Goal: Information Seeking & Learning: Learn about a topic

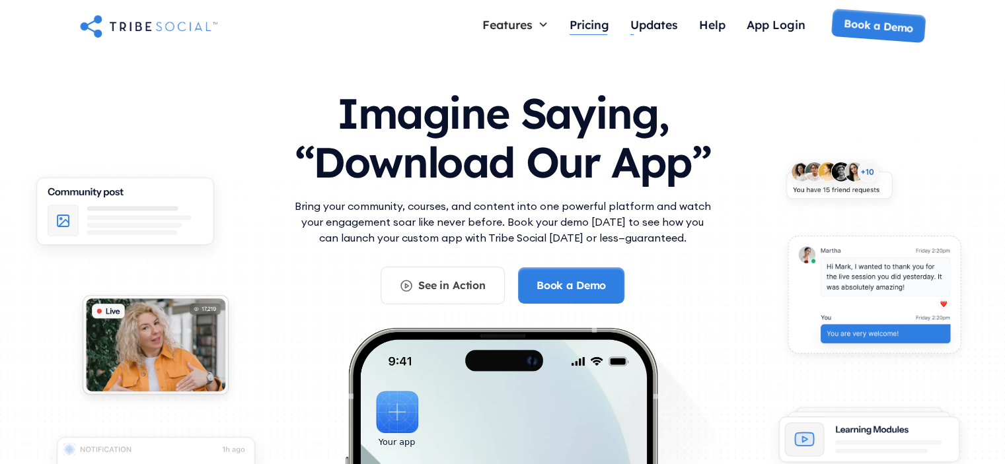
click at [587, 27] on div "Pricing" at bounding box center [589, 24] width 40 height 15
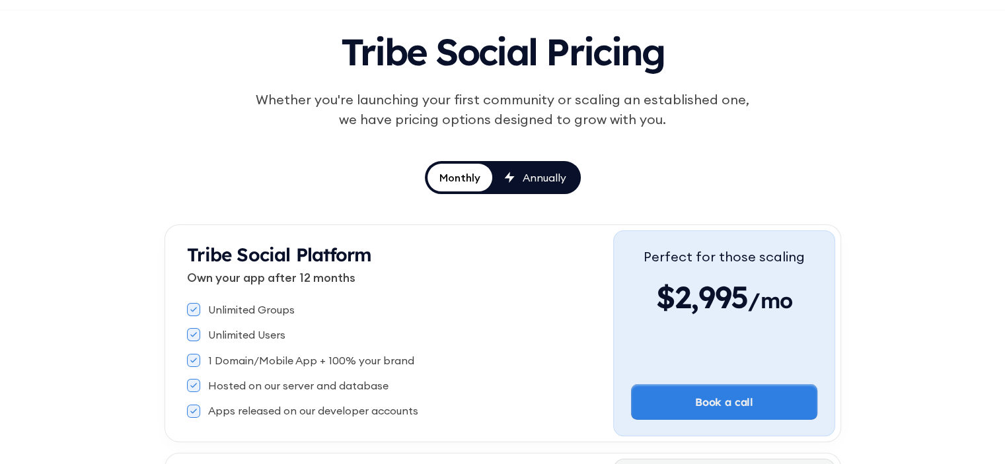
scroll to position [132, 0]
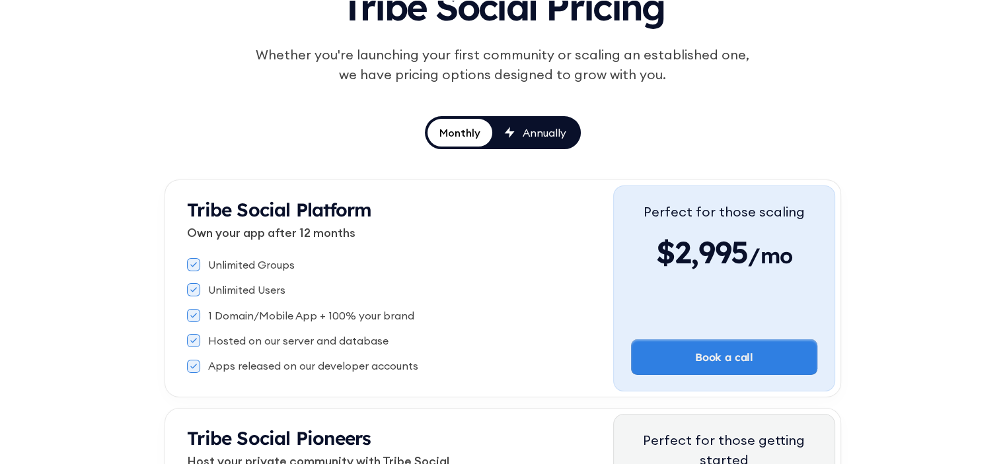
click at [462, 133] on div "Monthly" at bounding box center [459, 132] width 41 height 15
click at [513, 134] on icon at bounding box center [509, 132] width 11 height 11
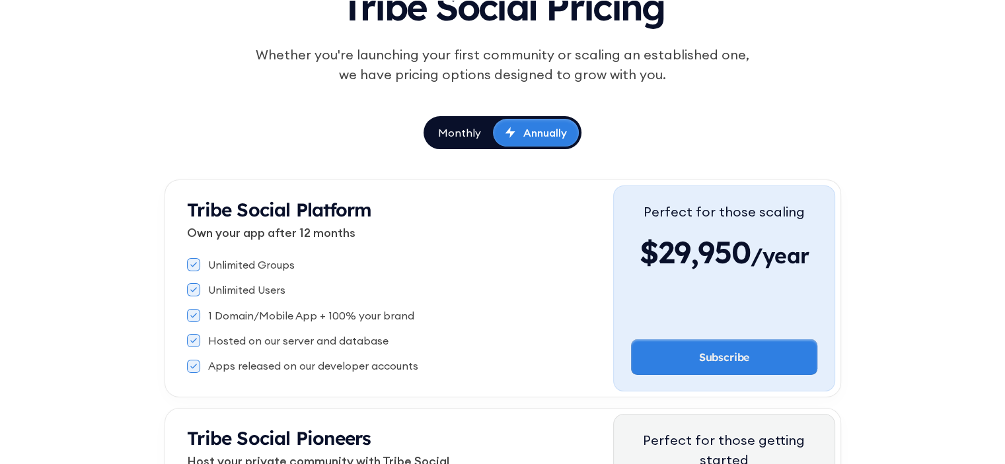
click at [474, 133] on div "Monthly" at bounding box center [459, 132] width 43 height 15
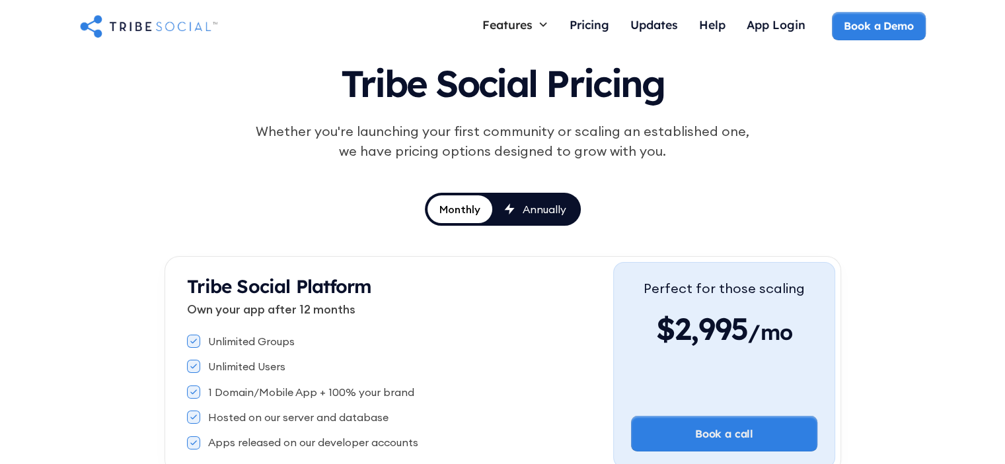
scroll to position [0, 0]
